Goal: Information Seeking & Learning: Learn about a topic

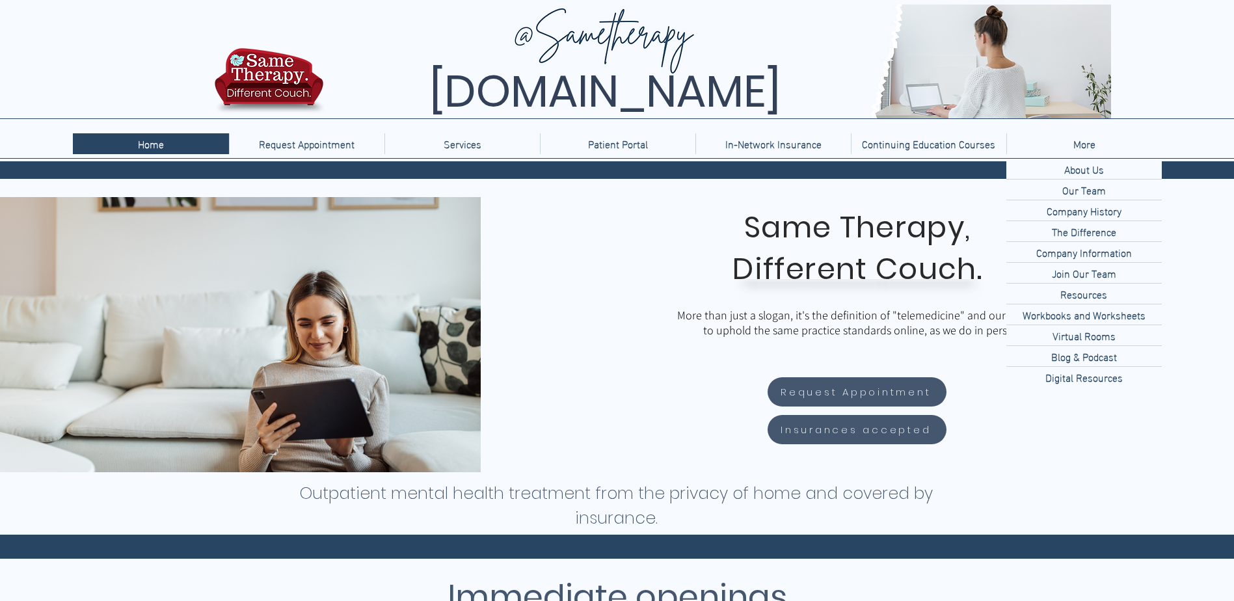
click at [1091, 145] on p "More" at bounding box center [1084, 143] width 35 height 21
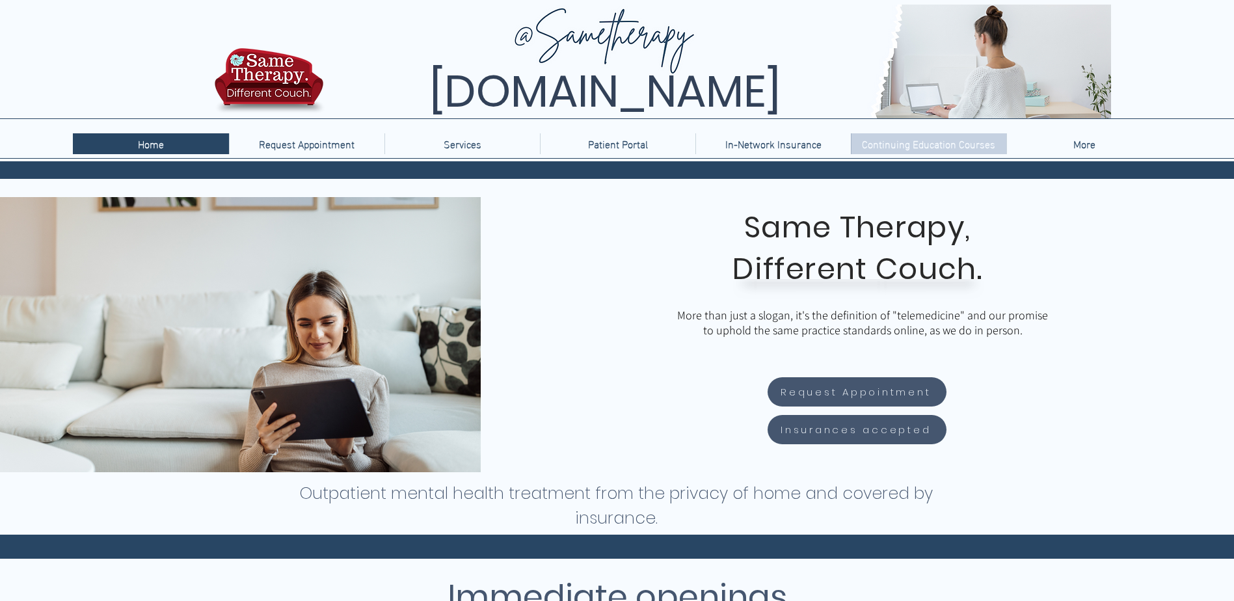
click at [965, 152] on p "Continuing Education Courses" at bounding box center [929, 143] width 146 height 21
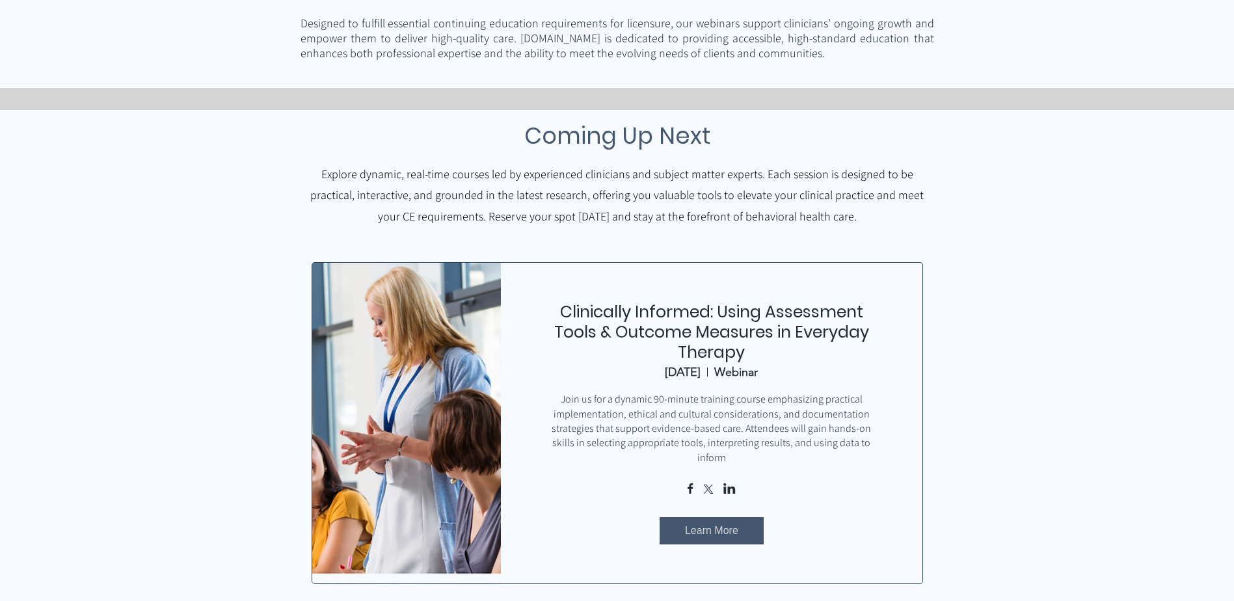
scroll to position [456, 0]
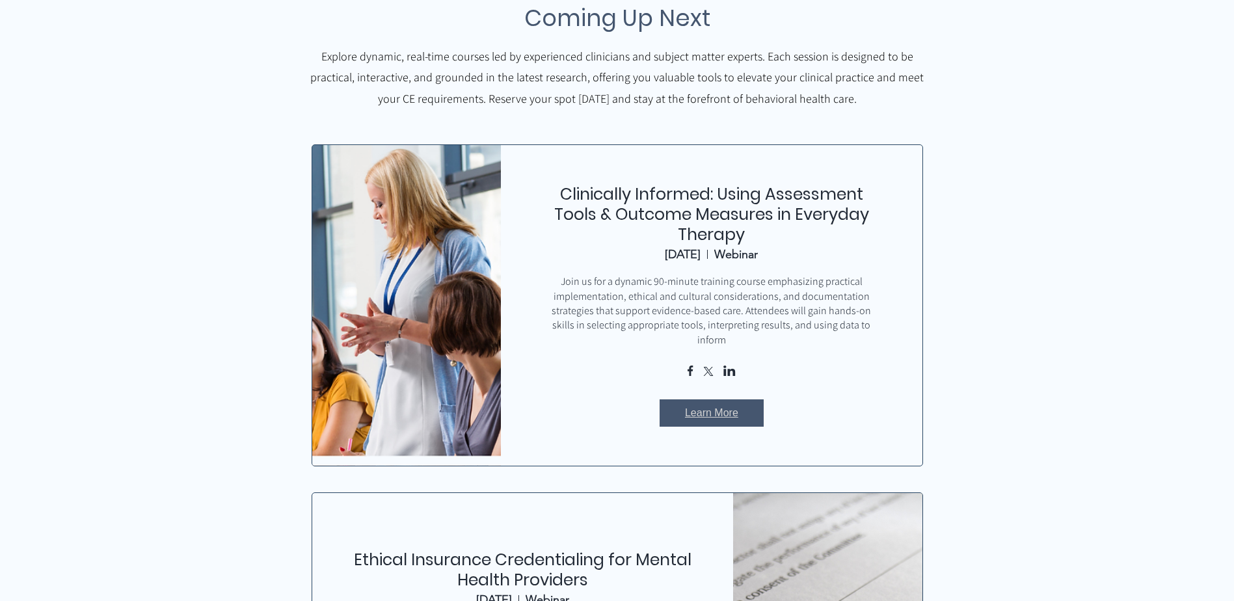
click at [706, 406] on span "Learn More" at bounding box center [711, 413] width 53 height 14
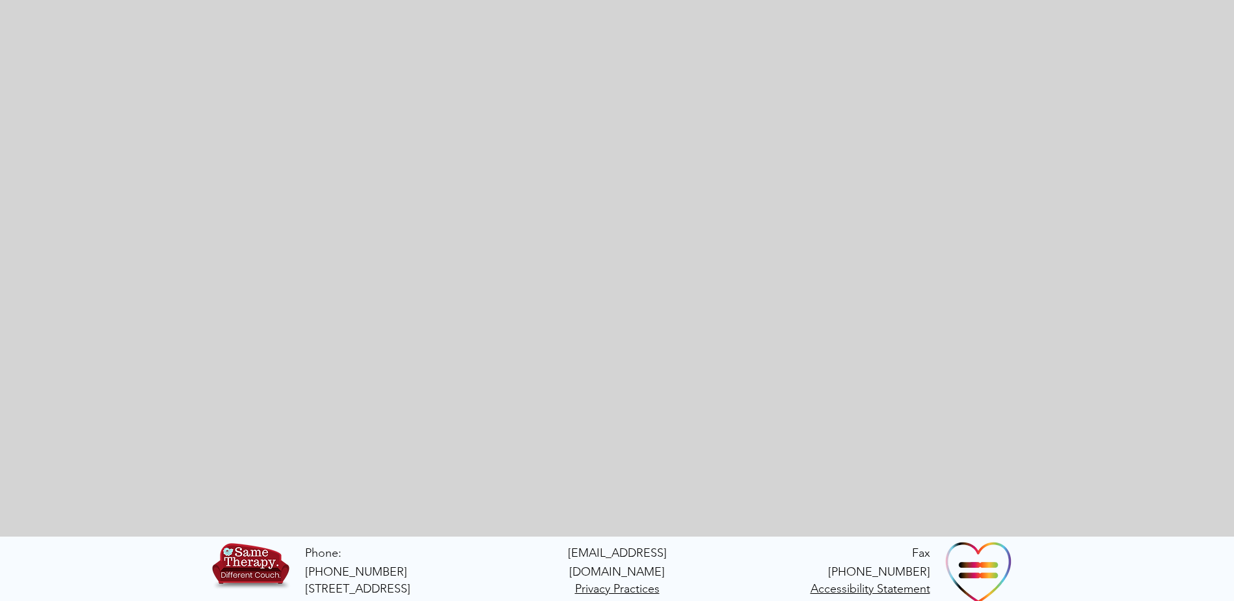
scroll to position [510, 0]
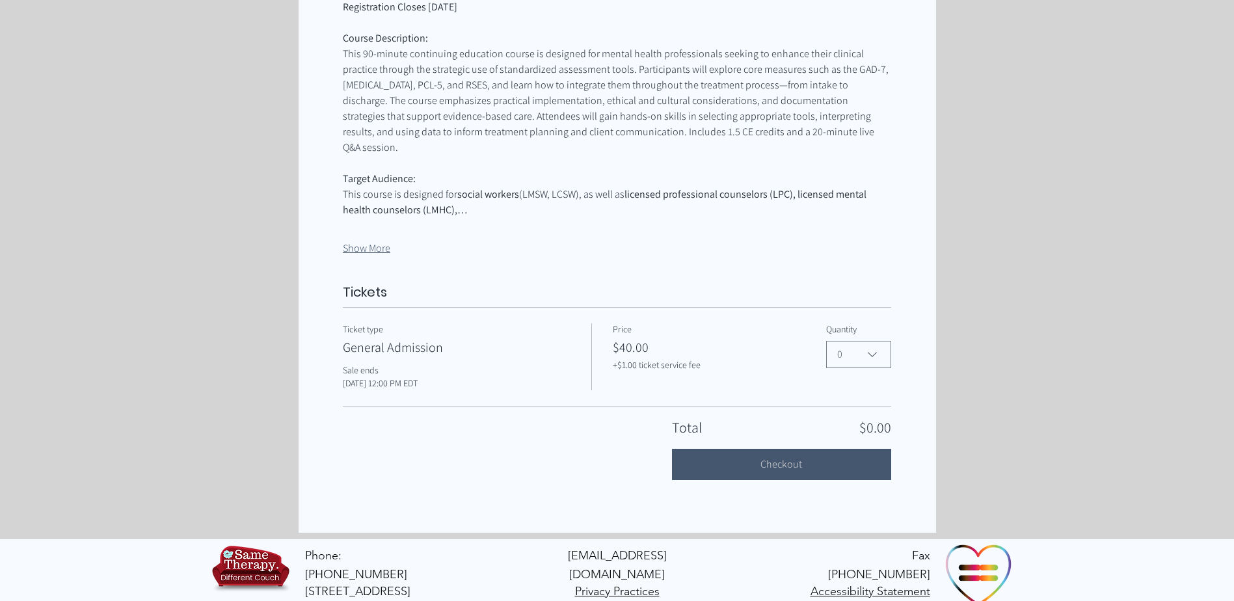
click at [374, 241] on button "Show More" at bounding box center [367, 248] width 48 height 14
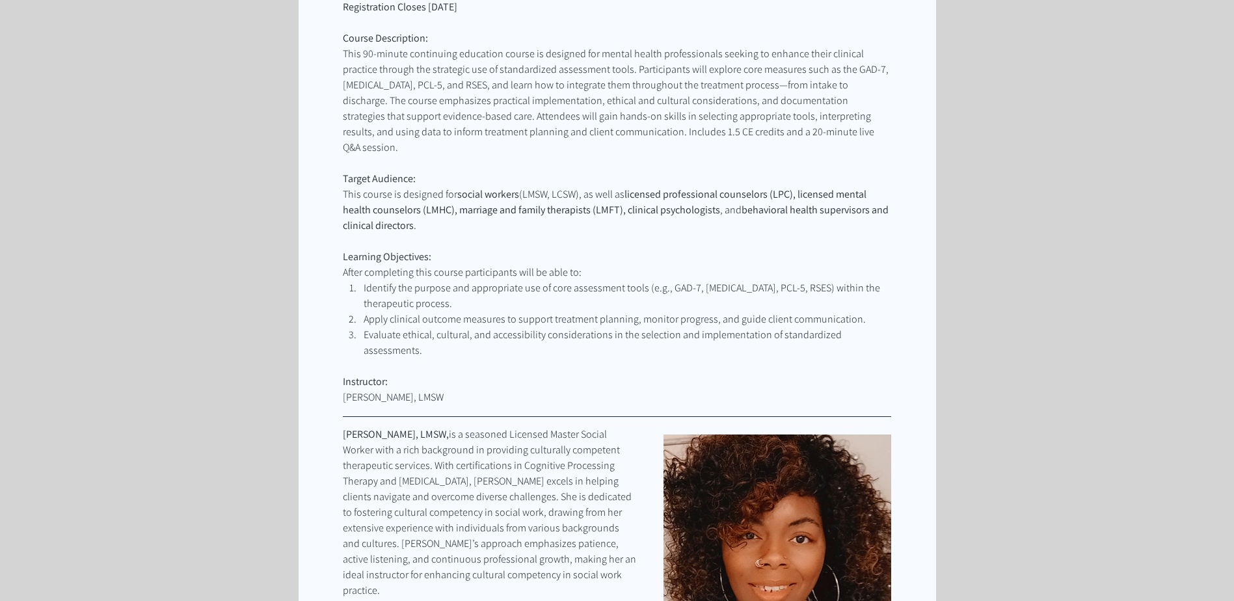
click at [381, 281] on span "Identify the purpose and appropriate use of core assessment tools (e.g., GAD-7,…" at bounding box center [623, 295] width 519 height 29
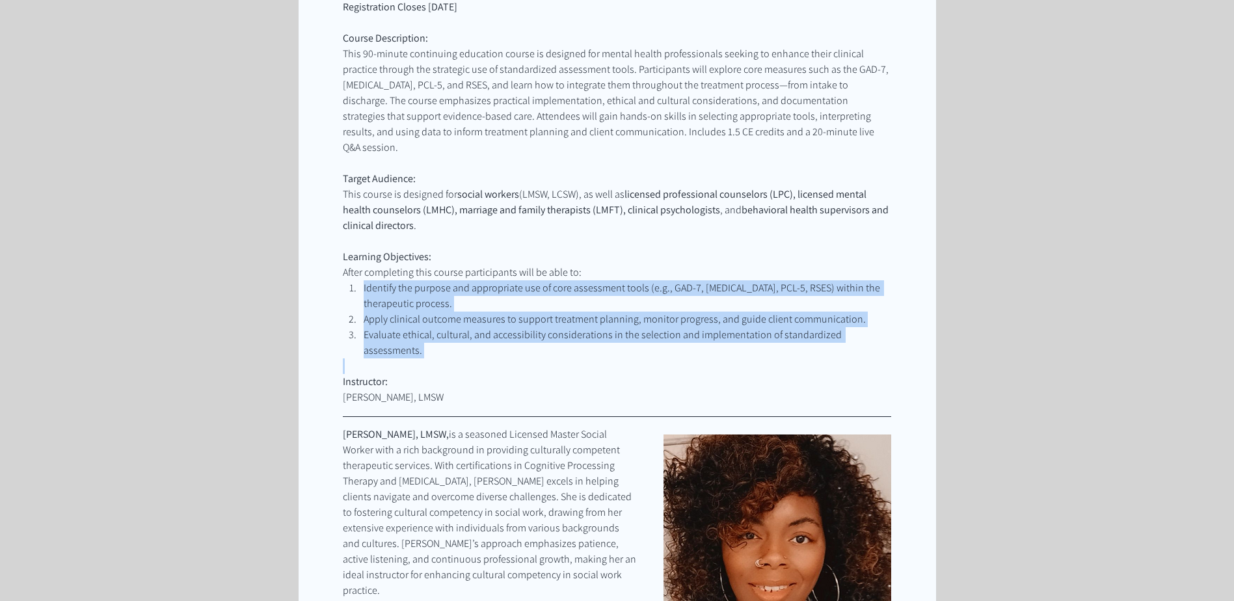
drag, startPoint x: 360, startPoint y: 278, endPoint x: 898, endPoint y: 340, distance: 541.8
copy ol "Identify the purpose and appropriate use of core assessment tools (e.g., GAD-7,…"
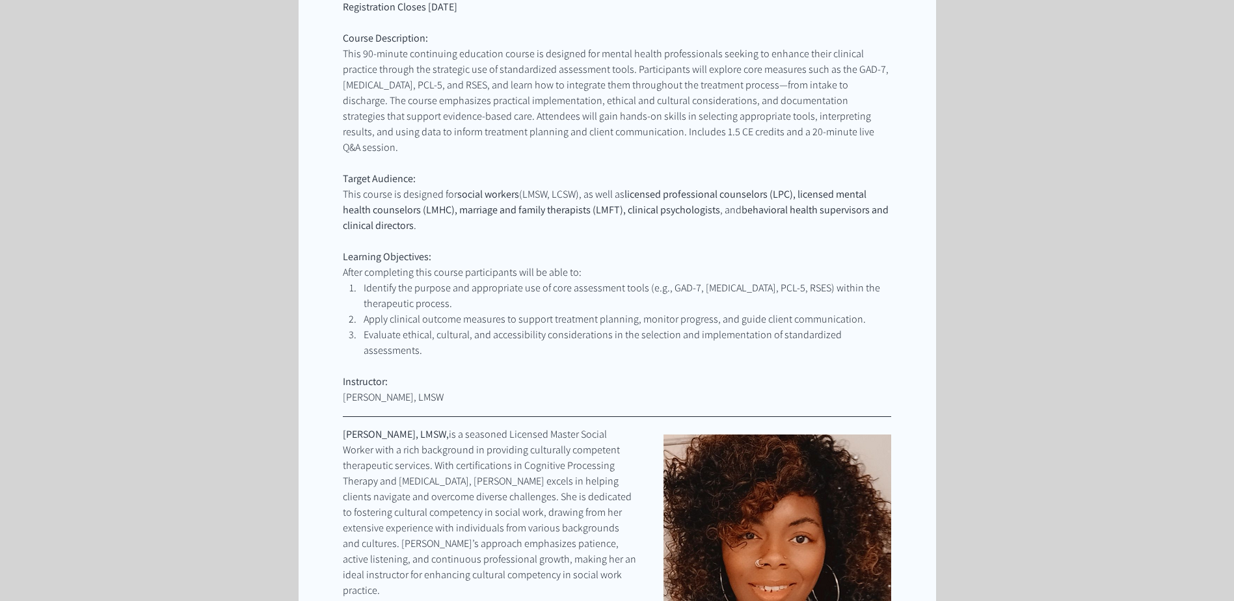
click at [396, 91] on span "This 90-minute continuing education course is designed for mental health profes…" at bounding box center [617, 100] width 548 height 107
